Goal: Information Seeking & Learning: Learn about a topic

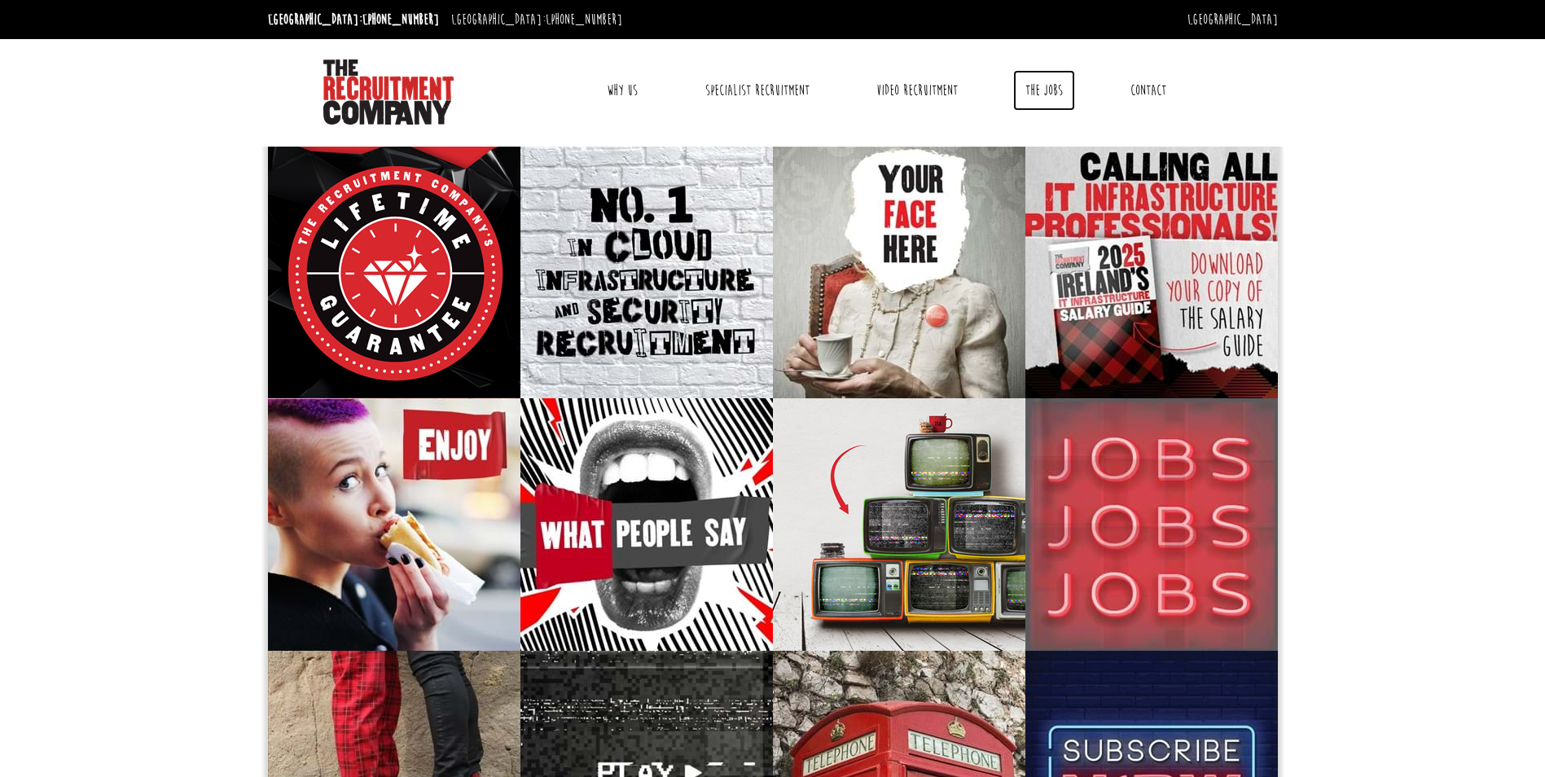
click at [1053, 95] on link "The Jobs" at bounding box center [1044, 90] width 62 height 41
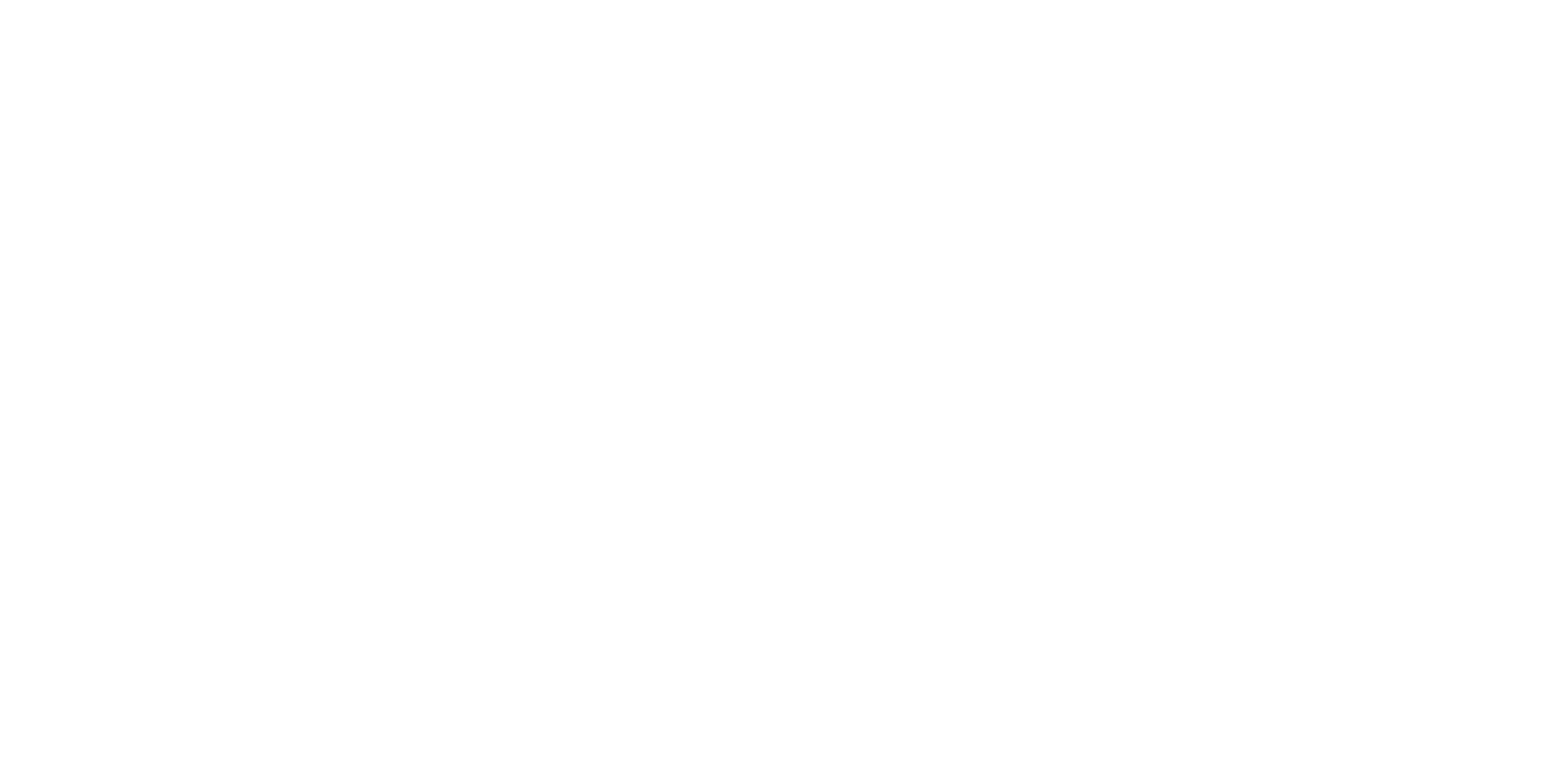
select select "[GEOGRAPHIC_DATA]"
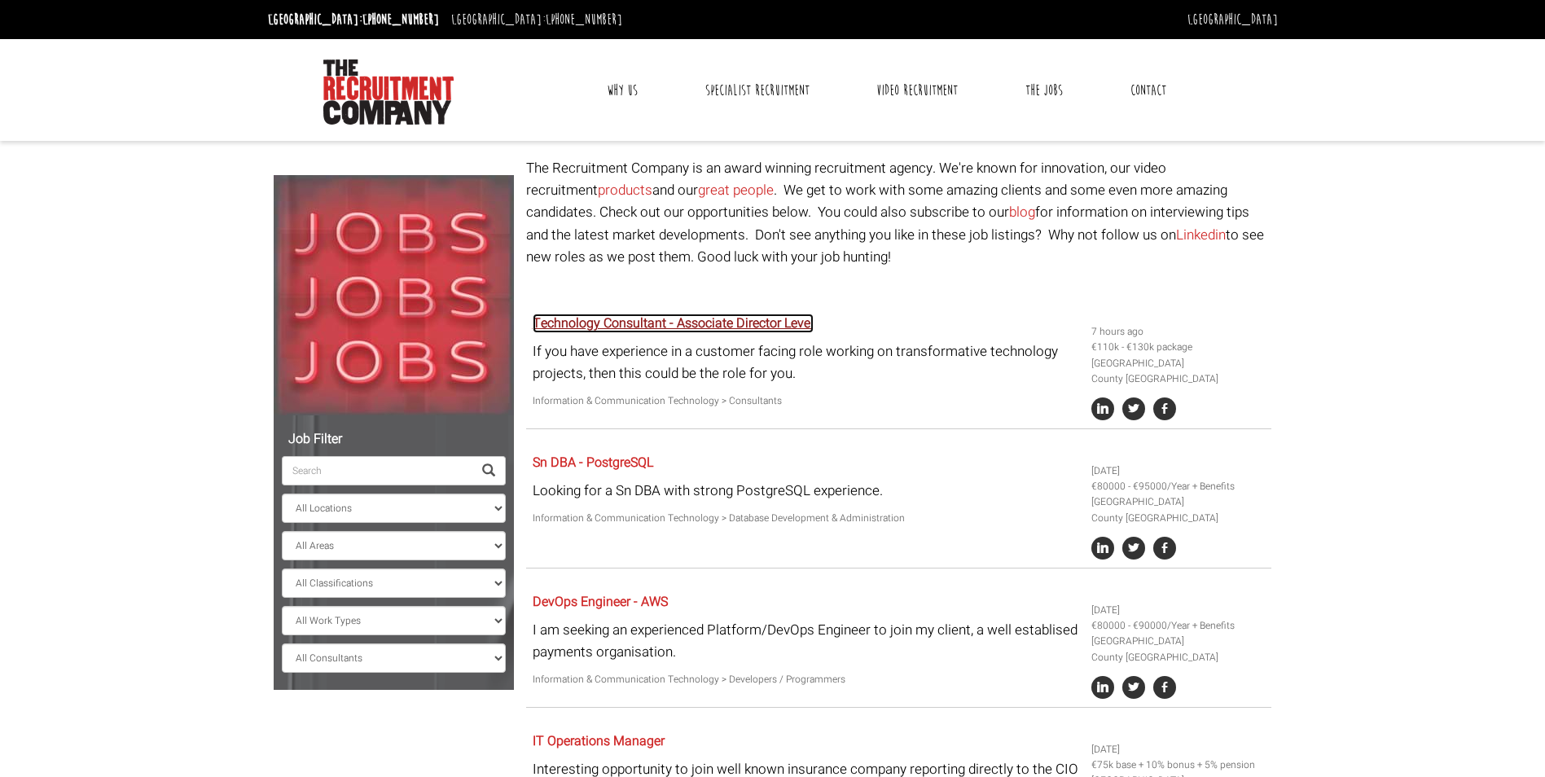
click at [751, 327] on link "Technology Consultant - Associate Director Level" at bounding box center [673, 324] width 281 height 20
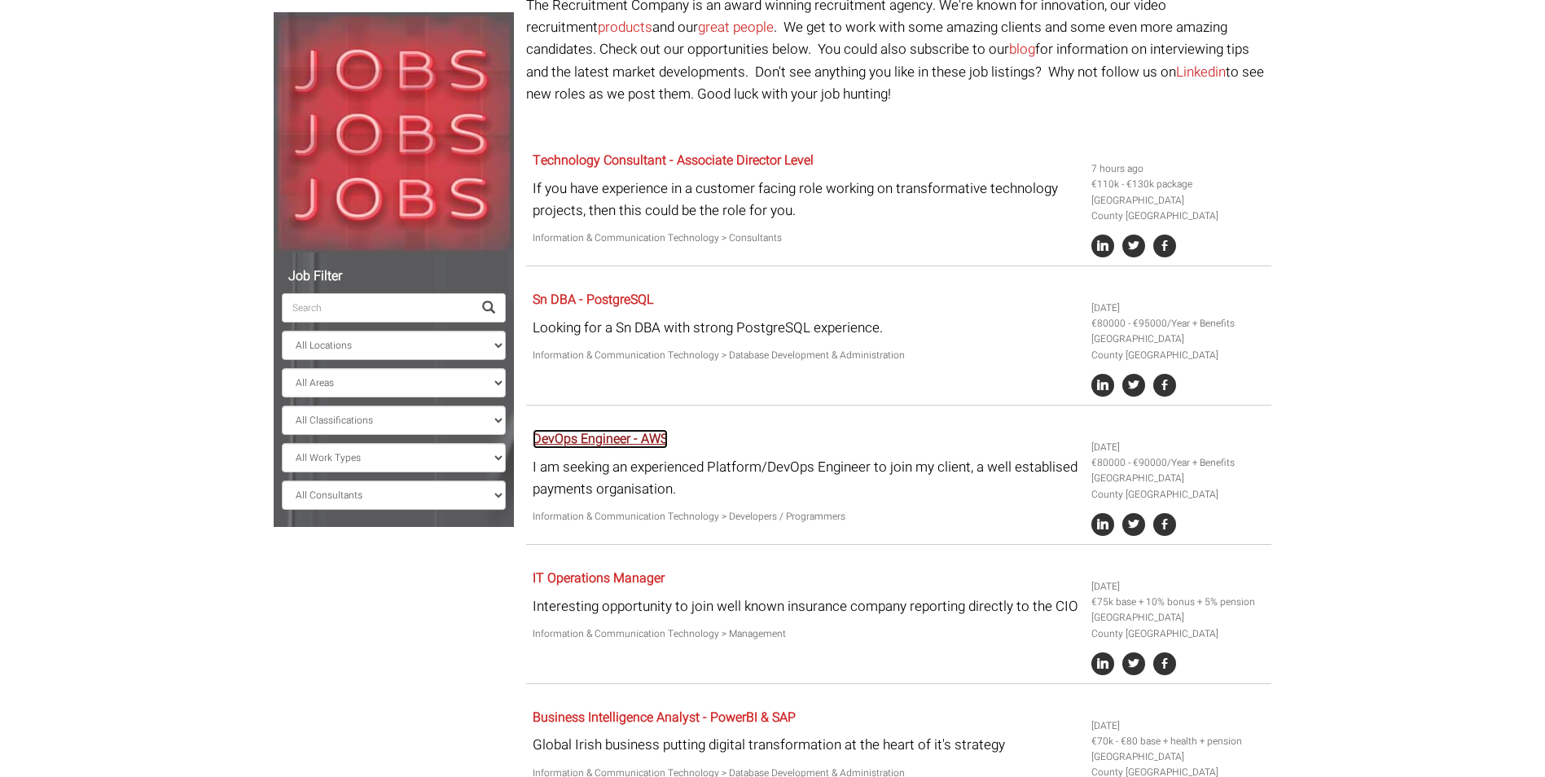
click at [607, 447] on link "DevOps Engineer - AWS" at bounding box center [600, 439] width 135 height 20
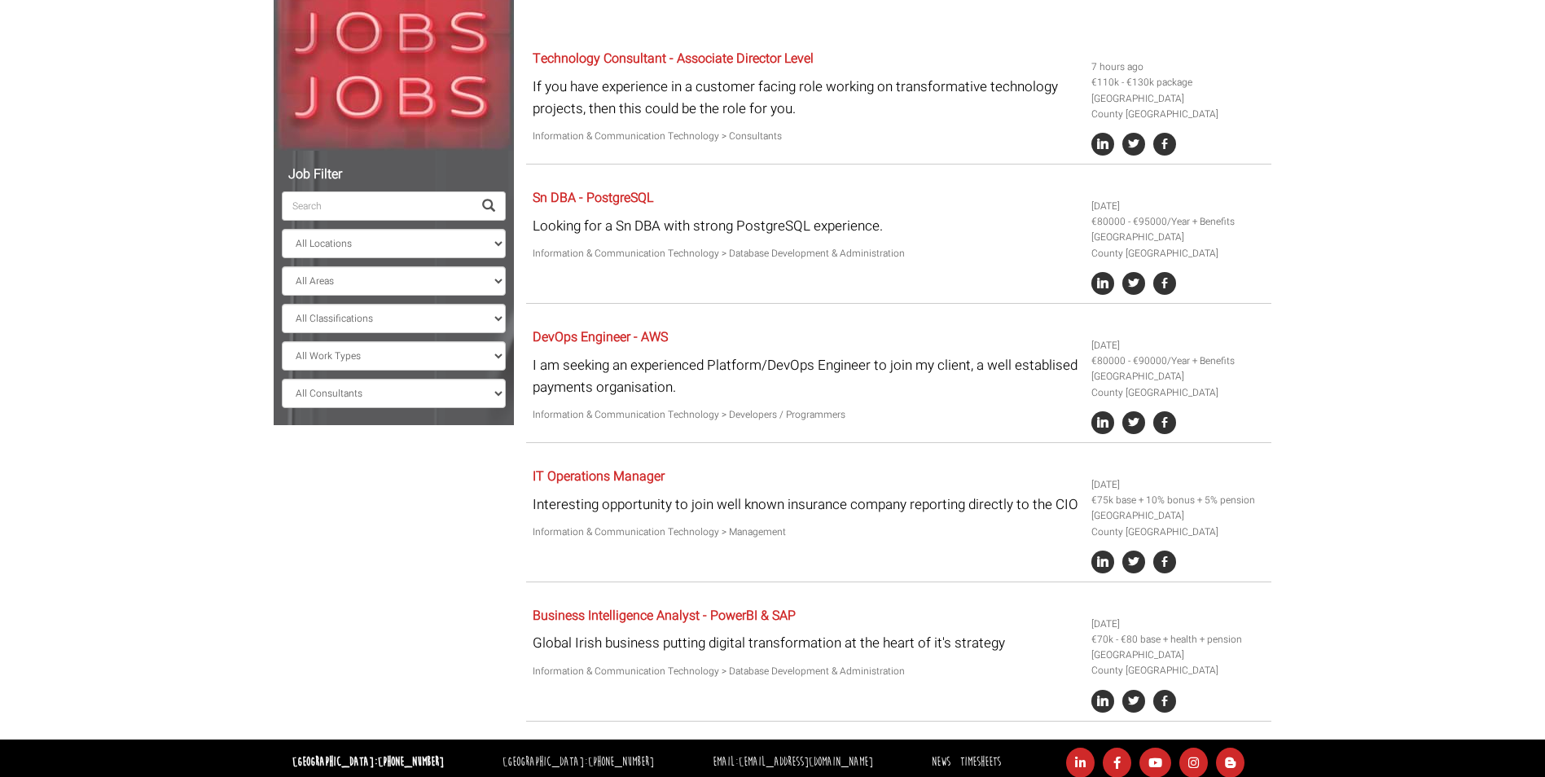
scroll to position [274, 0]
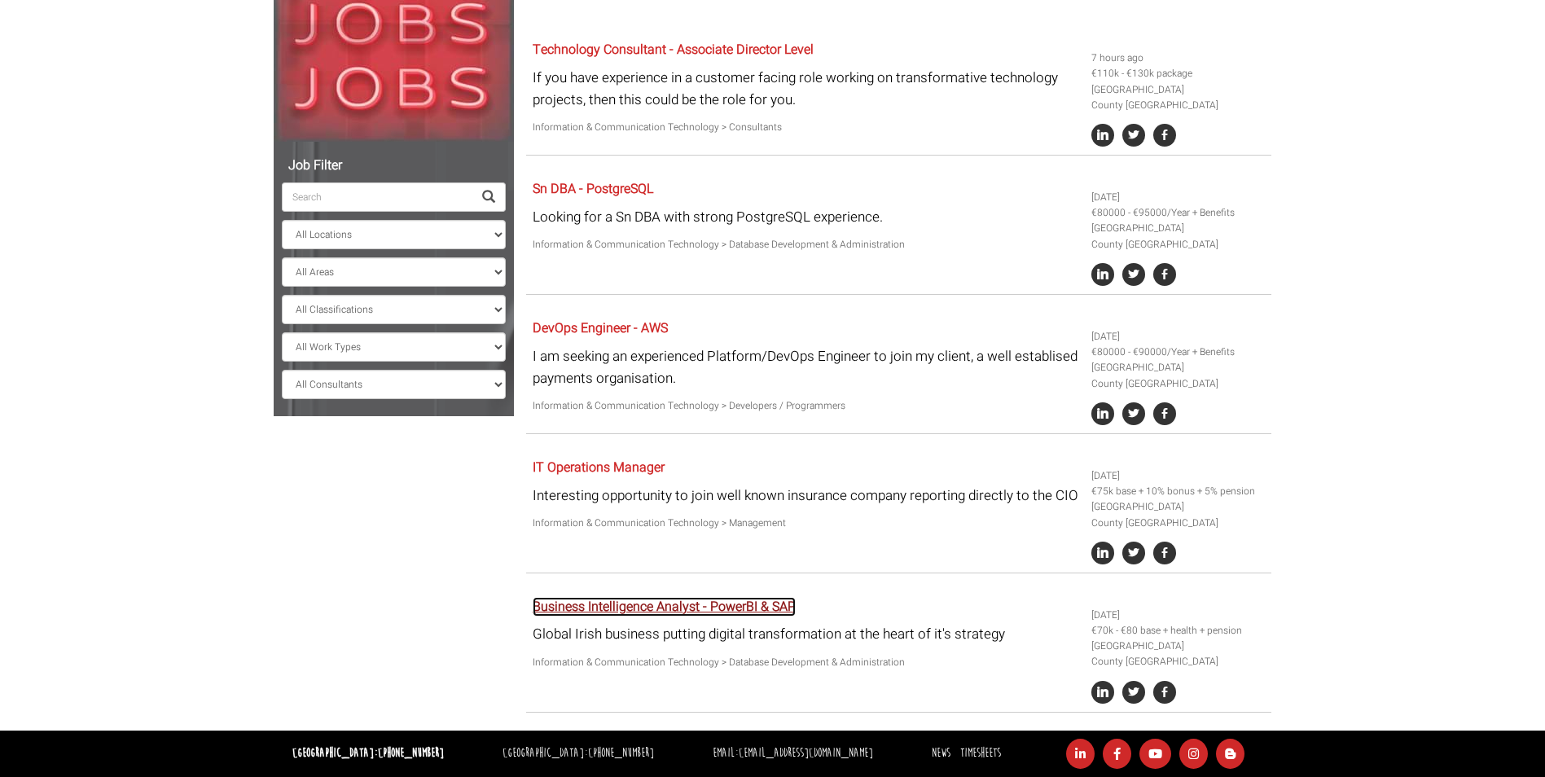
click at [661, 609] on link "Business Intelligence Analyst - PowerBI & SAP" at bounding box center [664, 607] width 263 height 20
click at [588, 468] on link "IT Operations Manager" at bounding box center [599, 468] width 132 height 20
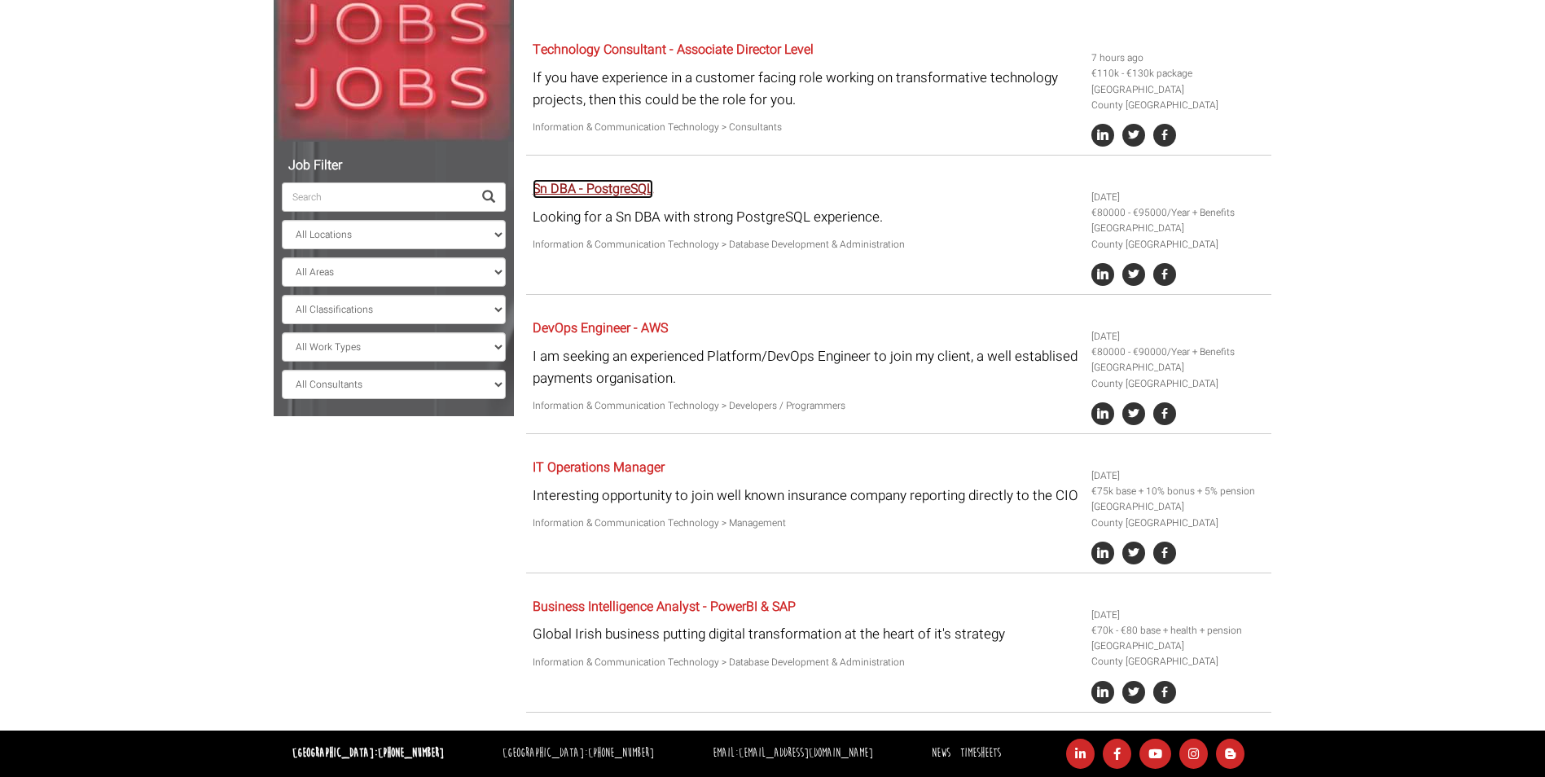
click at [597, 185] on link "Sn DBA - PostgreSQL" at bounding box center [593, 189] width 121 height 20
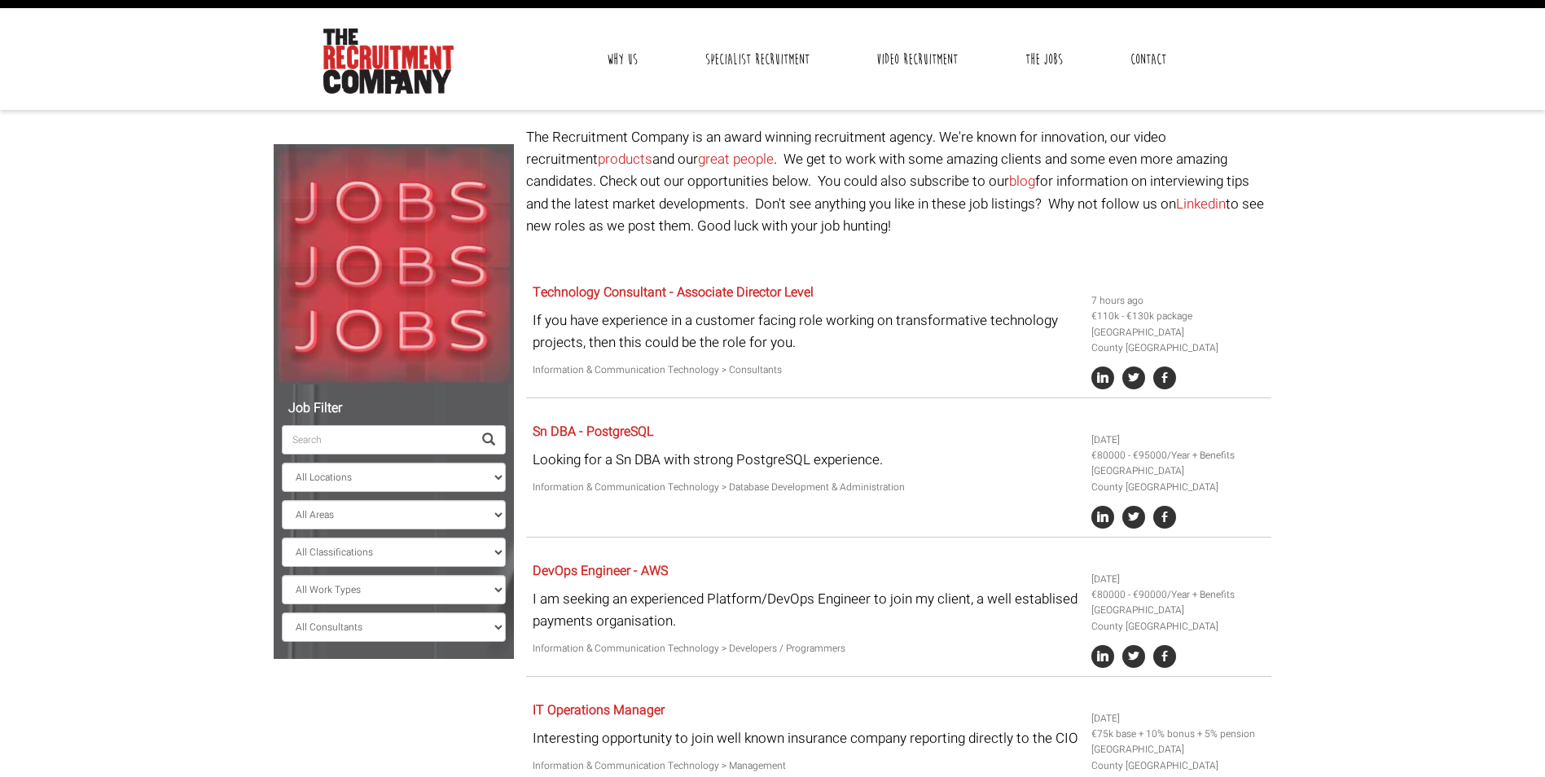
scroll to position [29, 0]
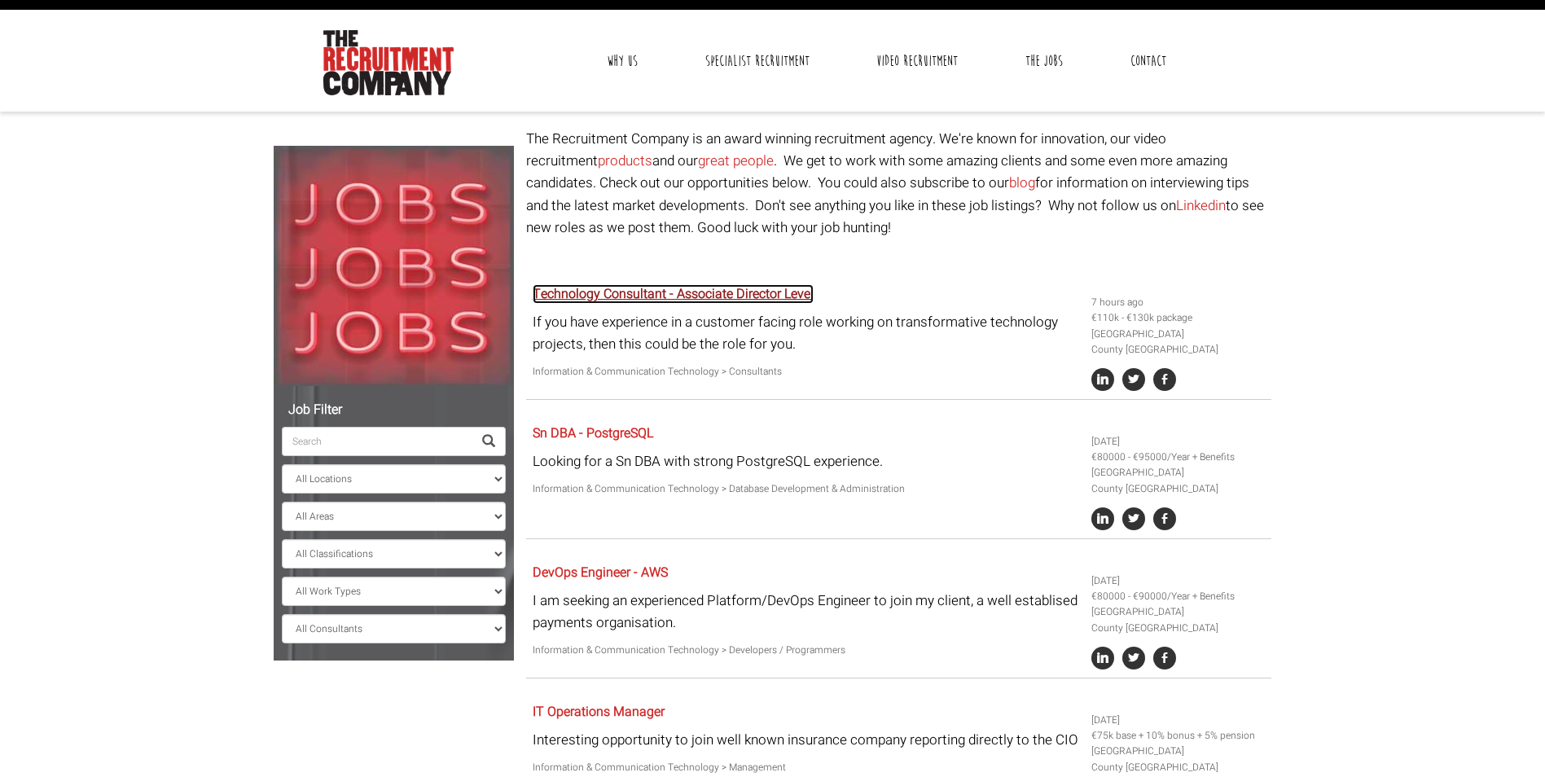
click at [704, 301] on link "Technology Consultant - Associate Director Level" at bounding box center [673, 294] width 281 height 20
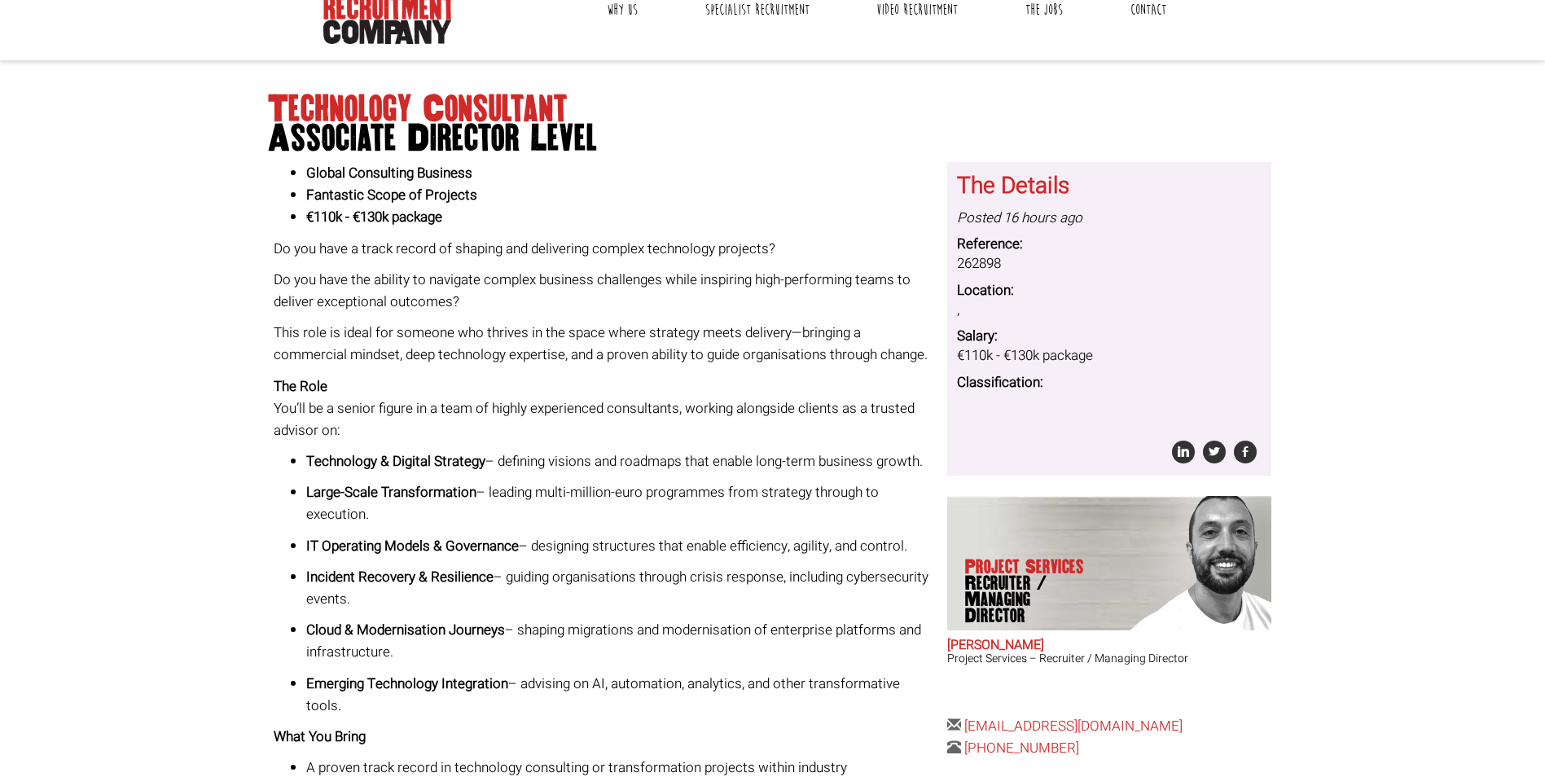
scroll to position [81, 0]
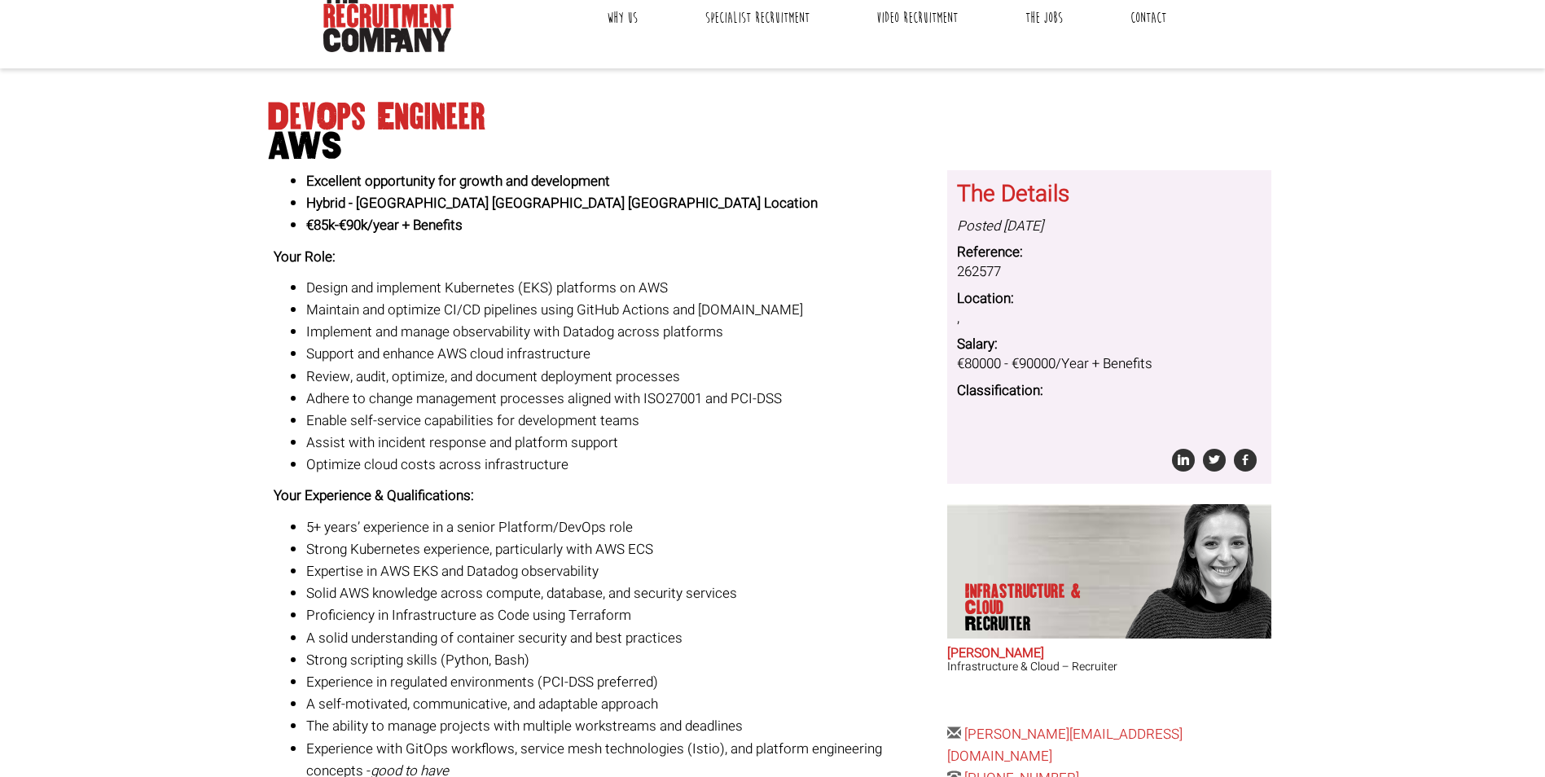
scroll to position [244, 0]
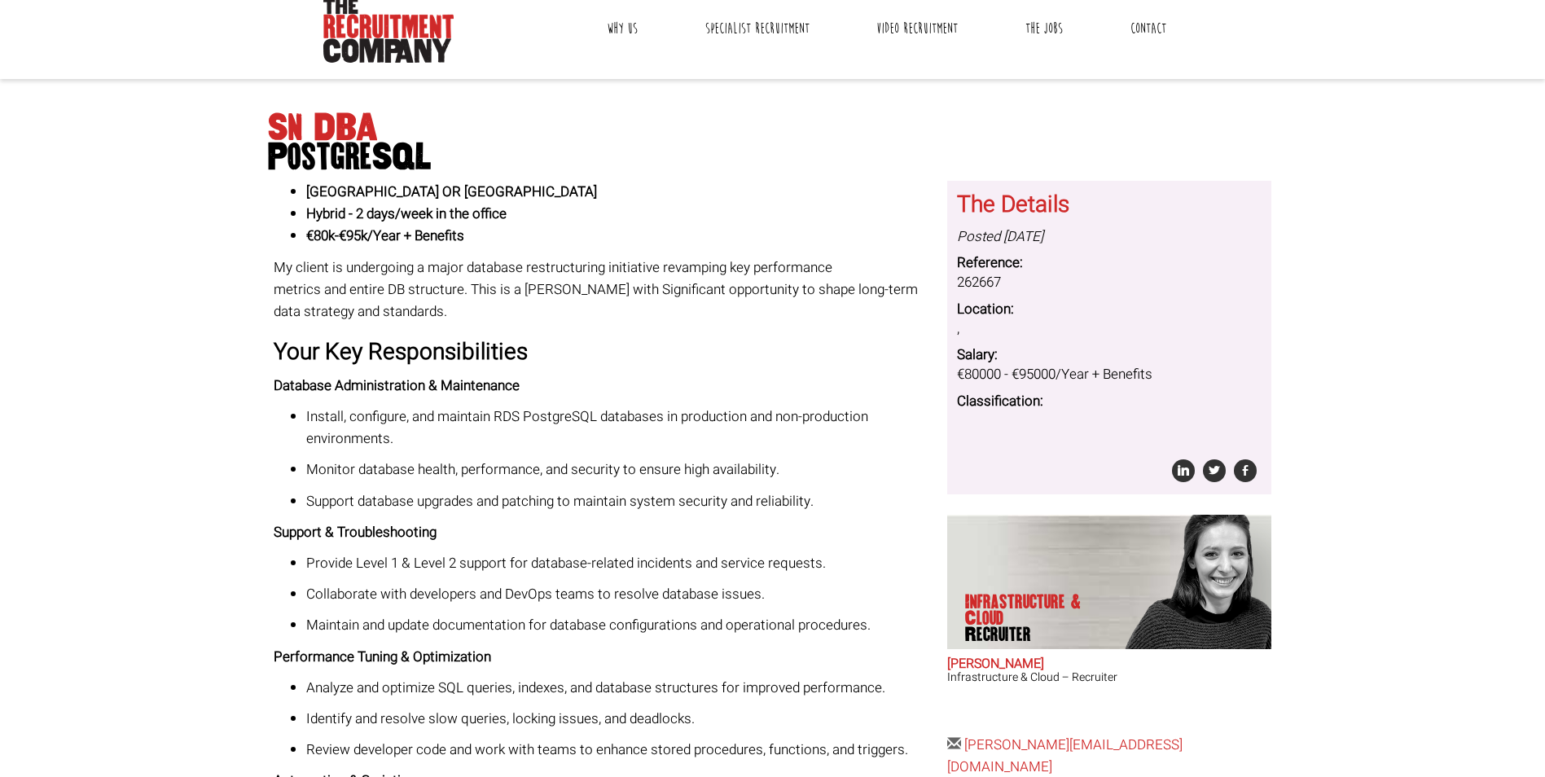
scroll to position [163, 0]
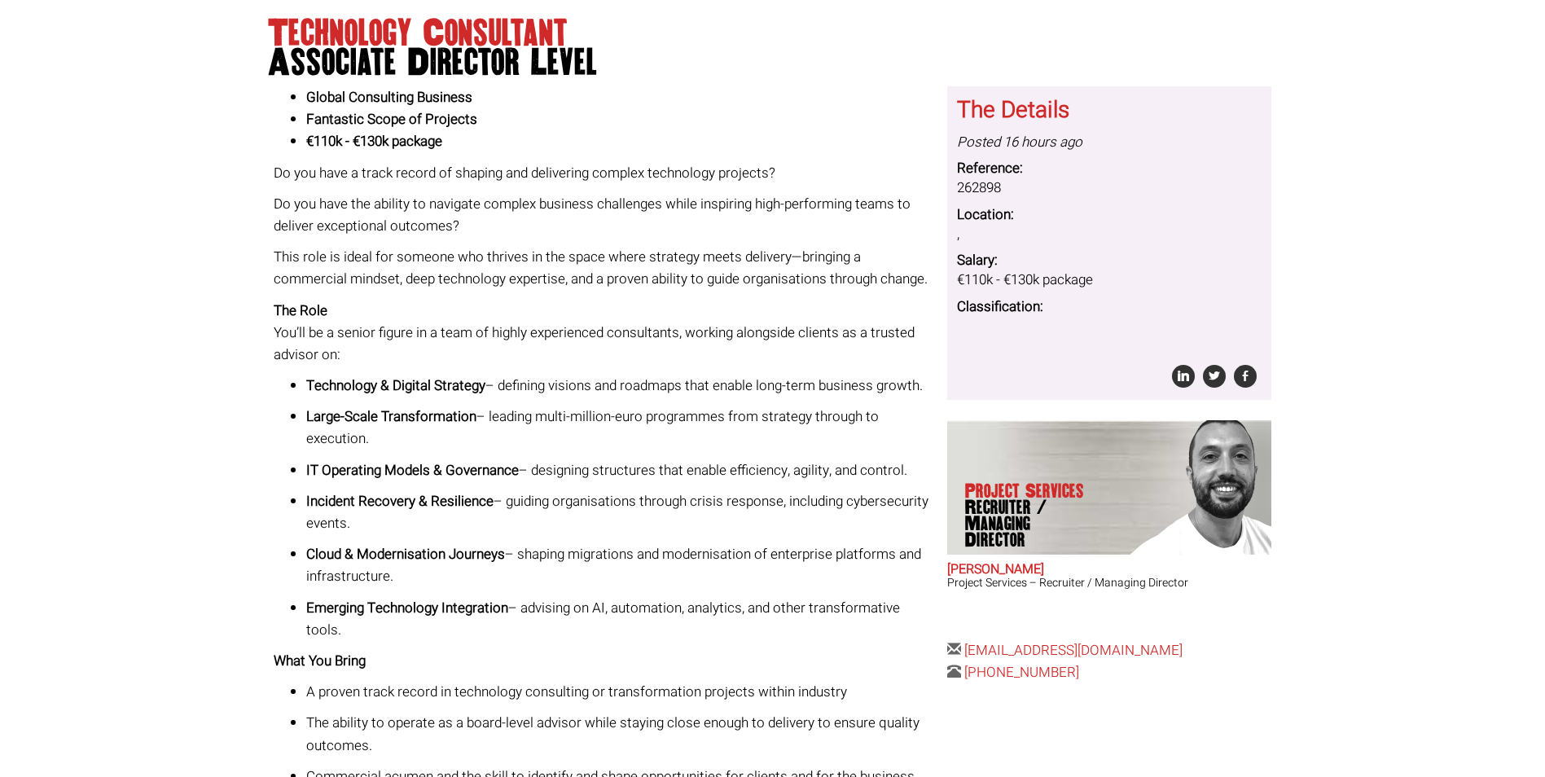
scroll to position [163, 0]
